Goal: Task Accomplishment & Management: Manage account settings

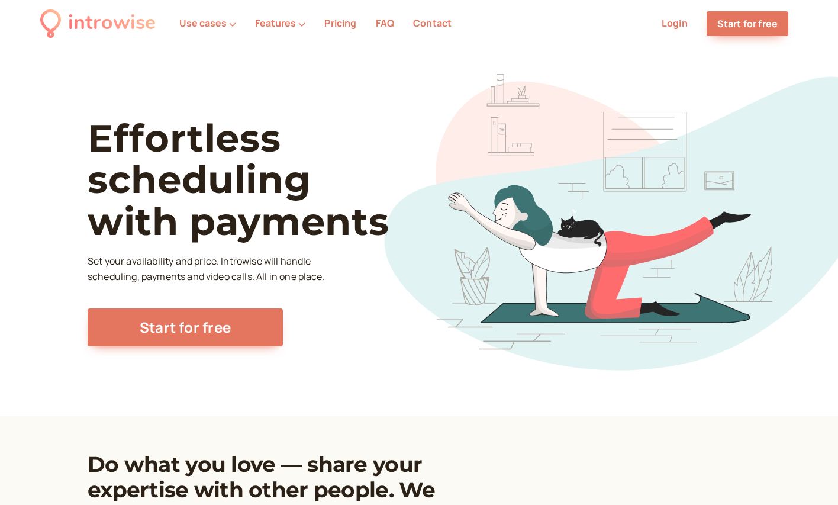
click at [671, 22] on link "Login" at bounding box center [675, 23] width 26 height 13
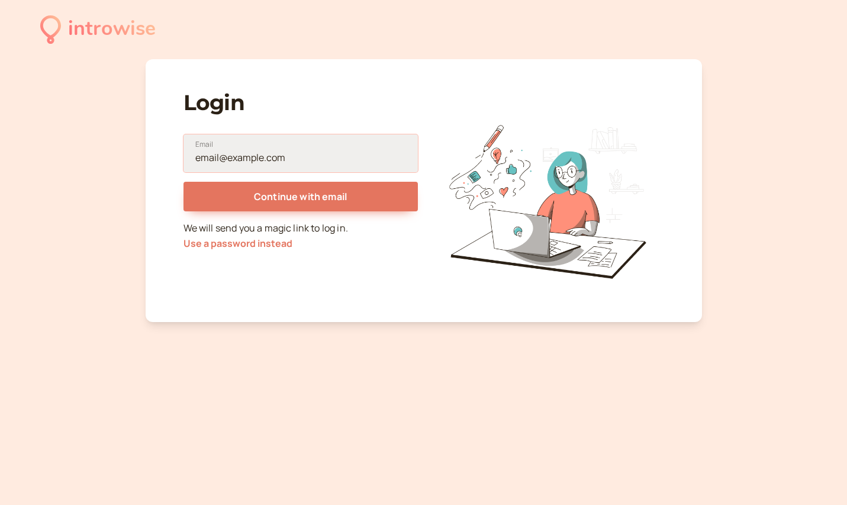
click at [231, 161] on input "Email" at bounding box center [301, 153] width 234 height 38
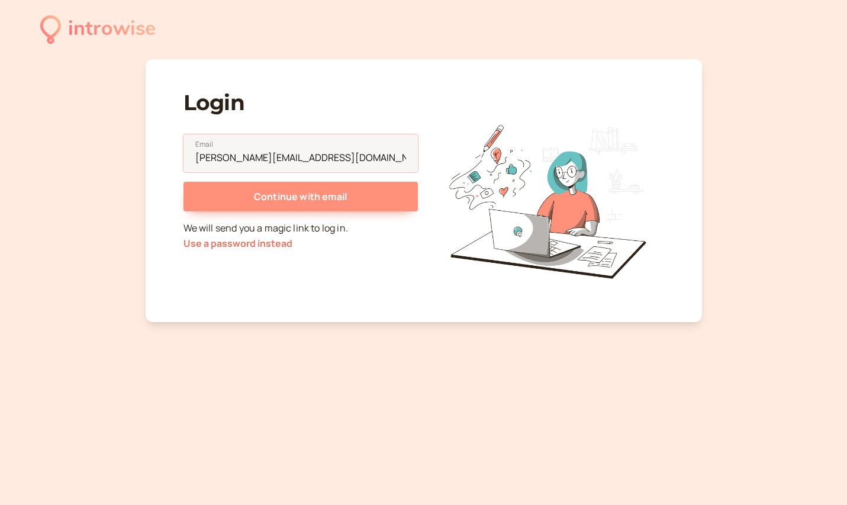
type input "[PERSON_NAME][EMAIL_ADDRESS][DOMAIN_NAME]"
click at [280, 193] on span "Continue with email" at bounding box center [300, 196] width 93 height 13
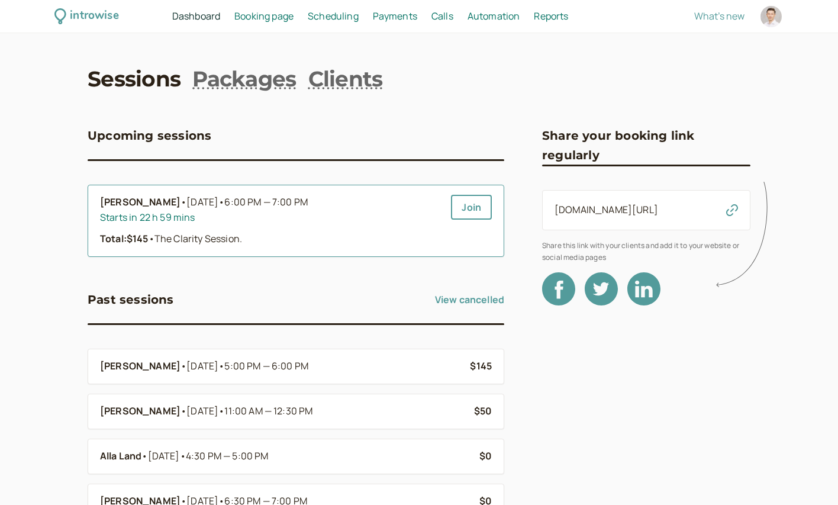
click at [314, 219] on div "Starts in 22 h 59 mins" at bounding box center [271, 217] width 342 height 15
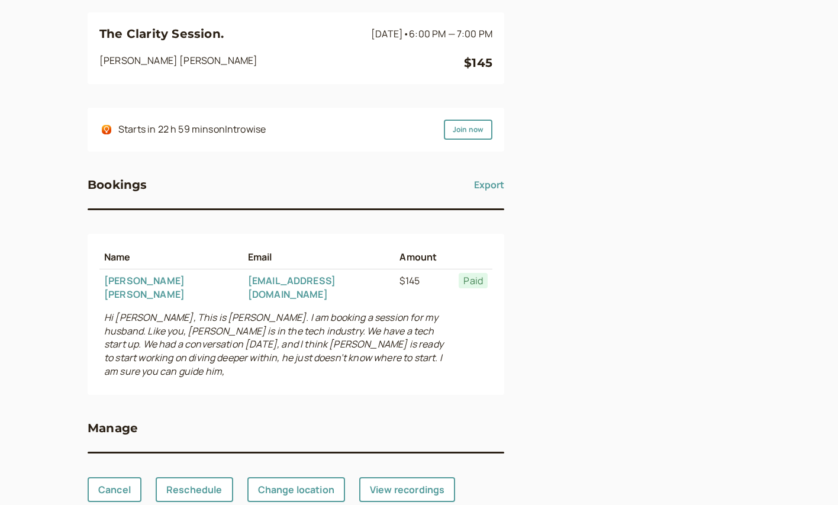
scroll to position [113, 0]
click at [188, 478] on link "Reschedule" at bounding box center [195, 490] width 78 height 25
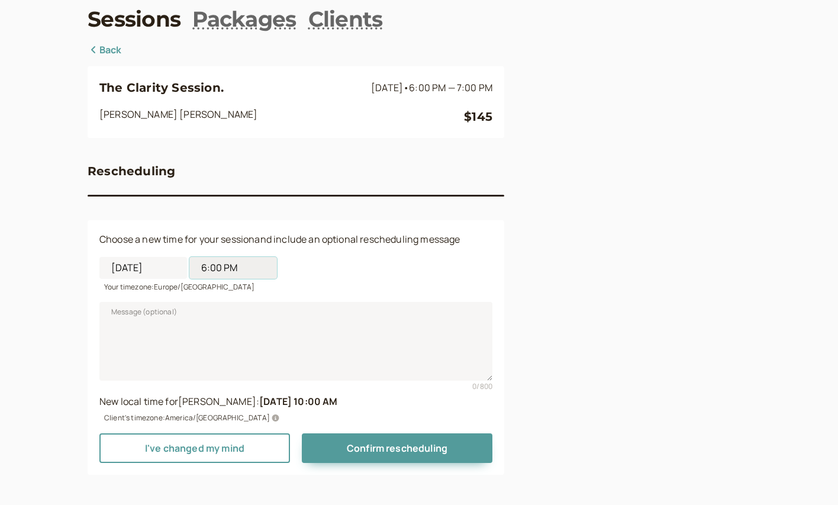
click at [197, 264] on input "6:00 PM" at bounding box center [233, 268] width 88 height 22
click at [227, 420] on li "7:30 PM" at bounding box center [233, 420] width 50 height 18
type input "7:30 PM"
click at [156, 323] on textarea "Message (optional)" at bounding box center [295, 341] width 393 height 78
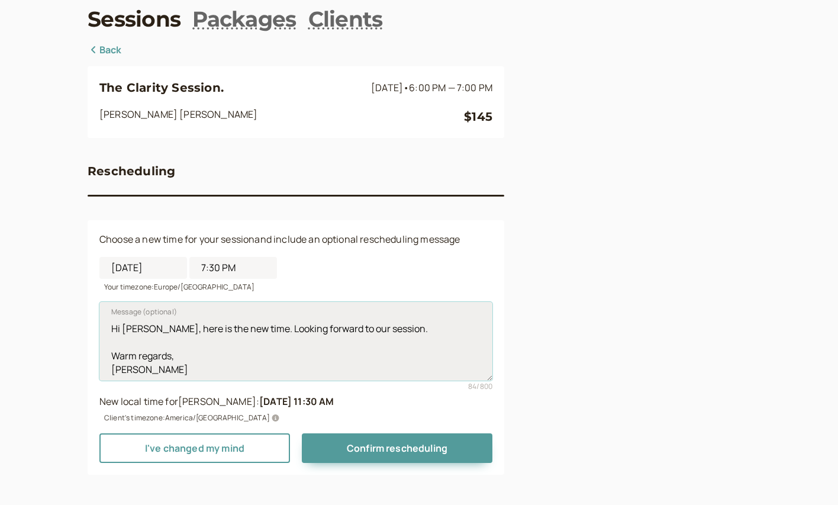
click at [210, 348] on textarea "Hi Ramon, here is the new time. Looking forward to our session. Warm regards, L…" at bounding box center [295, 341] width 393 height 78
click at [218, 345] on textarea "Hi Ramon, here is the new time. Looking forward to our session. Warm regards, L…" at bounding box center [295, 341] width 393 height 78
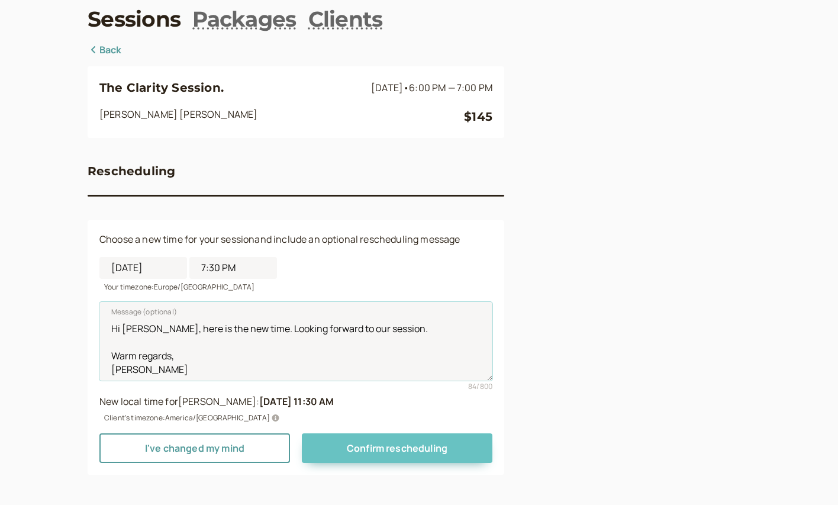
type textarea "Hi Ramon, here is the new time. Looking forward to our session. Warm regards, L…"
click at [408, 446] on span "Confirm rescheduling" at bounding box center [397, 448] width 101 height 13
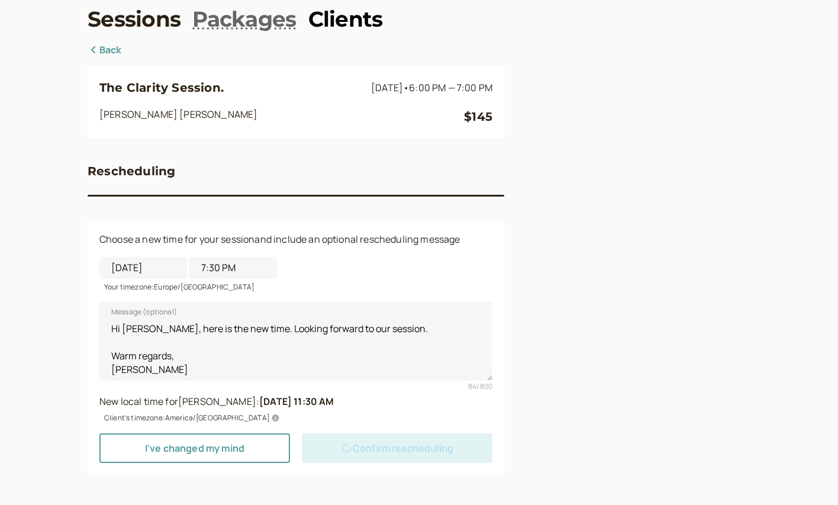
scroll to position [0, 0]
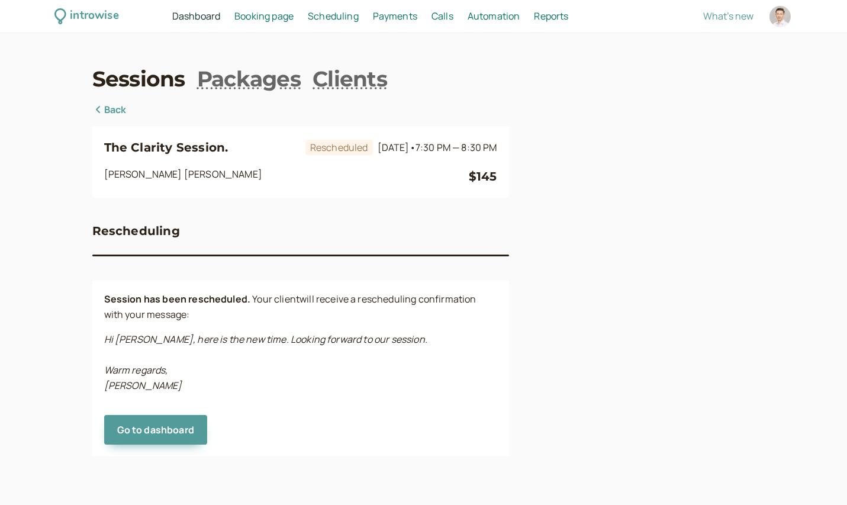
click at [95, 14] on div "introwise" at bounding box center [94, 16] width 49 height 18
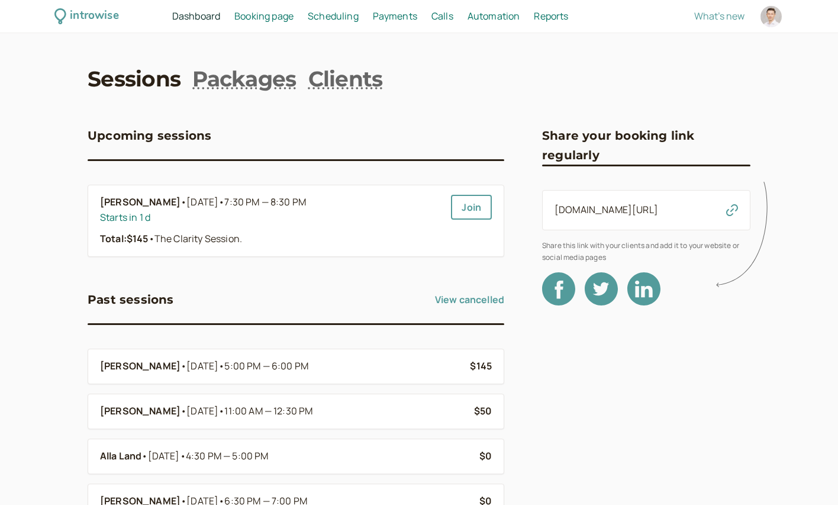
click at [771, 17] on div at bounding box center [771, 16] width 21 height 21
select select "Europe/Tallinn"
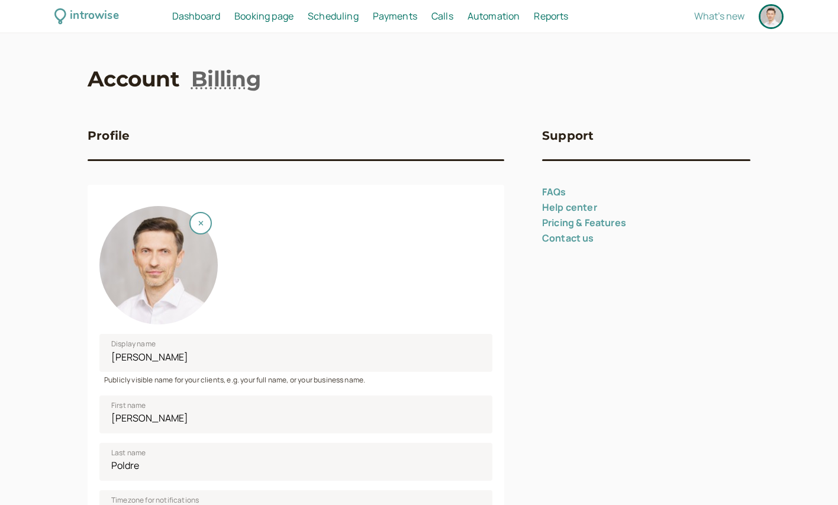
click at [772, 15] on div at bounding box center [771, 16] width 21 height 21
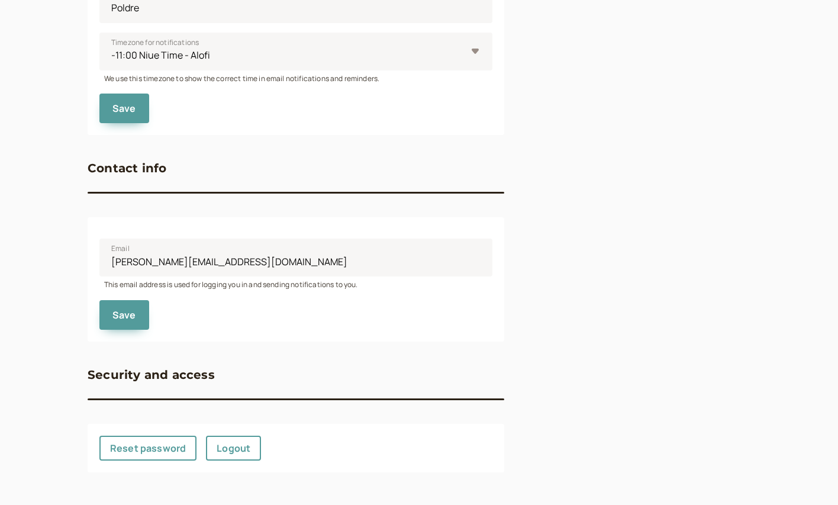
scroll to position [457, 0]
click at [242, 451] on link "Logout" at bounding box center [233, 448] width 55 height 25
